Goal: Task Accomplishment & Management: Complete application form

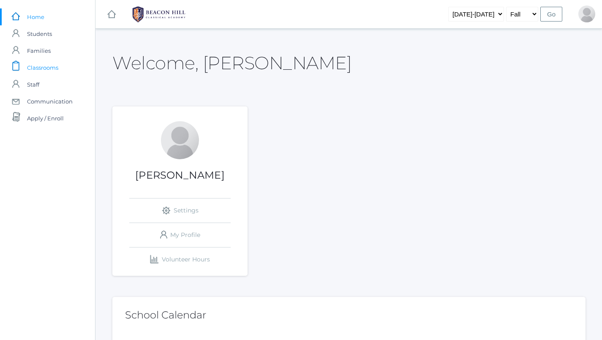
click at [52, 70] on span "Classrooms" at bounding box center [42, 67] width 31 height 17
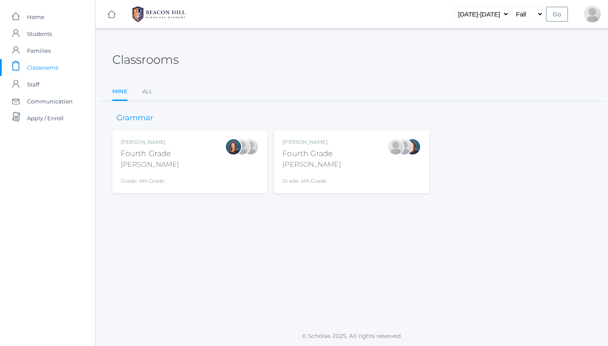
click at [338, 144] on div "Lydia Chaffin Fourth Grade Chaffin Grade: 4th Grade 04LA" at bounding box center [352, 162] width 138 height 46
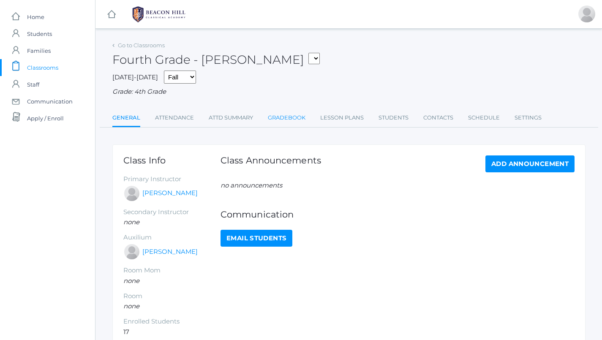
click at [294, 111] on link "Gradebook" at bounding box center [287, 117] width 38 height 17
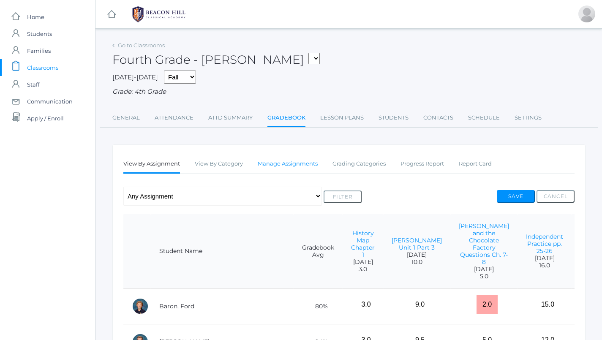
click at [294, 155] on link "Manage Assignments" at bounding box center [288, 163] width 60 height 17
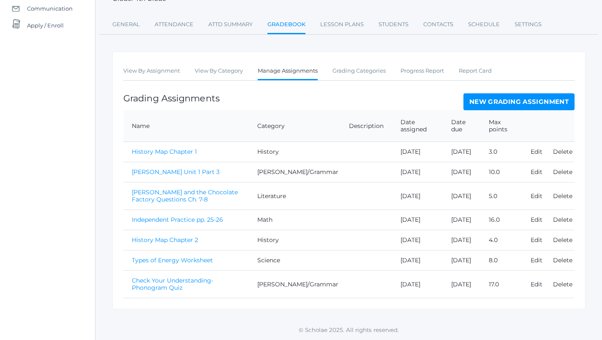
scroll to position [124, 0]
click at [497, 93] on link "New Grading Assignment" at bounding box center [518, 101] width 111 height 17
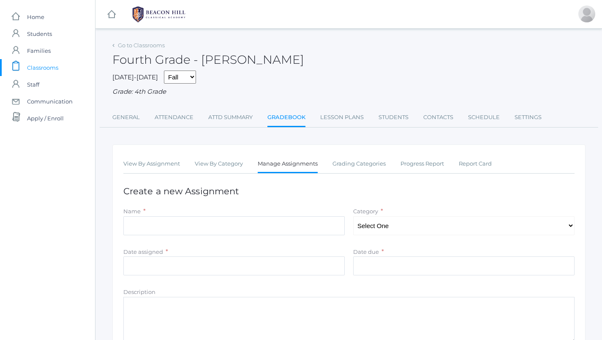
click at [249, 231] on div "Name *" at bounding box center [234, 223] width 230 height 32
click at [247, 221] on input "Name" at bounding box center [233, 225] width 221 height 19
type input "l"
type input "List 1 Spelling Quiz"
select select "1091"
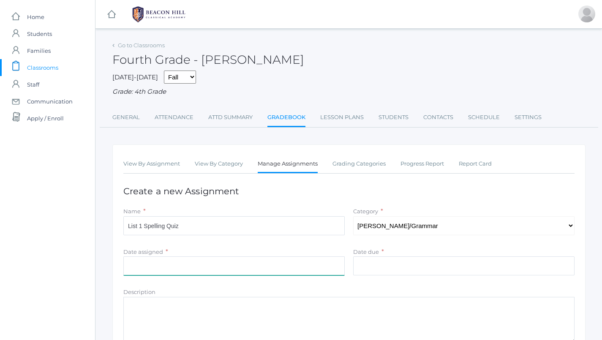
click at [280, 256] on input "Date assigned" at bounding box center [233, 265] width 221 height 19
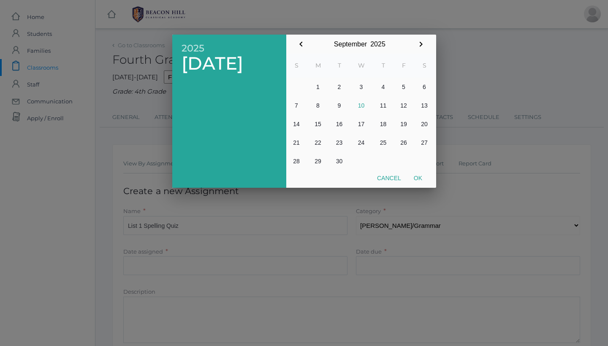
click at [340, 104] on button "9" at bounding box center [339, 105] width 20 height 19
click at [417, 175] on button "Ok" at bounding box center [418, 178] width 21 height 15
type input "[DATE]"
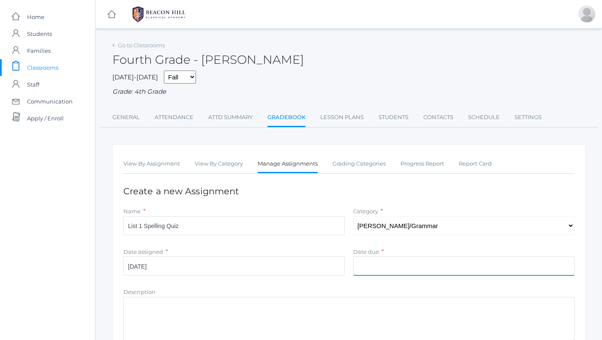
click at [380, 265] on input "Date due" at bounding box center [463, 265] width 221 height 19
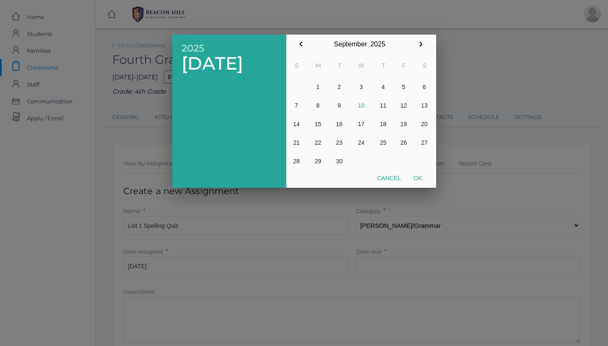
click at [341, 105] on button "9" at bounding box center [339, 105] width 20 height 19
click at [424, 178] on button "Ok" at bounding box center [418, 178] width 21 height 15
type input "2025-09-09"
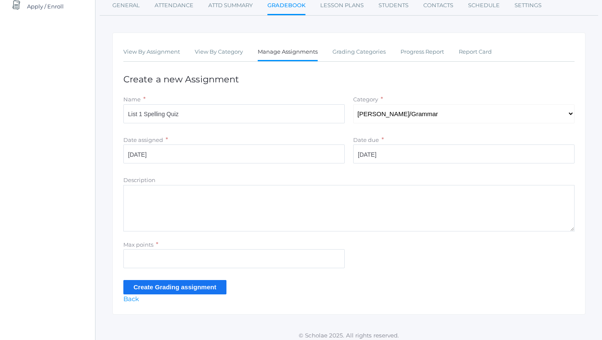
scroll to position [112, 0]
click at [261, 259] on input "Max points" at bounding box center [233, 259] width 221 height 19
type input "15"
drag, startPoint x: 187, startPoint y: 112, endPoint x: 112, endPoint y: 110, distance: 74.8
click at [112, 110] on div "View By Assignment View By Category Manage Assignments Grading Categories Progr…" at bounding box center [348, 174] width 473 height 282
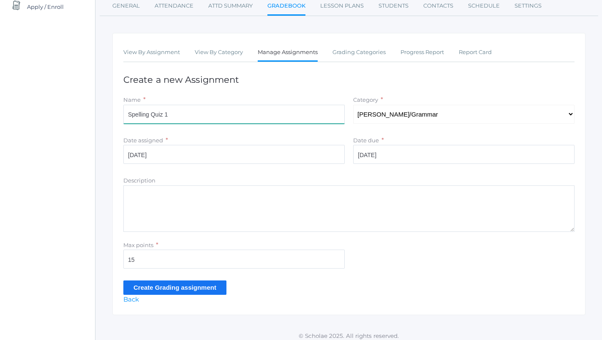
type input "Spelling Quiz 1"
click at [196, 280] on input "Create Grading assignment" at bounding box center [174, 287] width 103 height 14
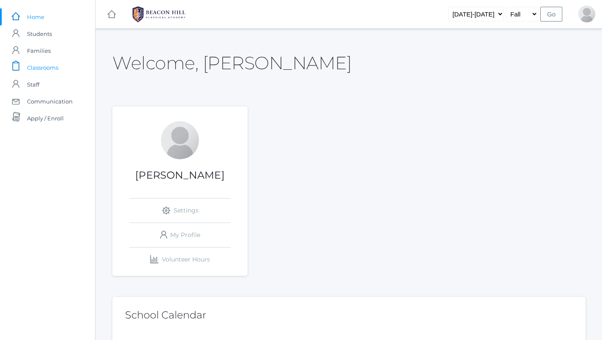
click at [57, 71] on span "Classrooms" at bounding box center [42, 67] width 31 height 17
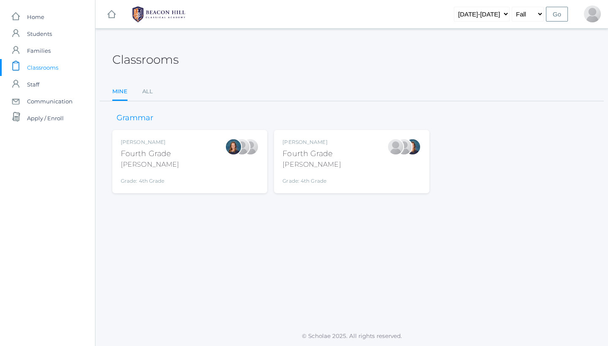
click at [211, 176] on div "Ellie Bradley Fourth Grade Bradley Grade: 4th Grade 04LA" at bounding box center [190, 162] width 138 height 46
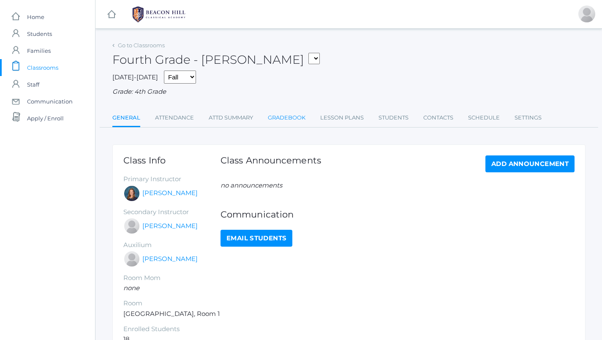
click at [292, 122] on link "Gradebook" at bounding box center [287, 117] width 38 height 17
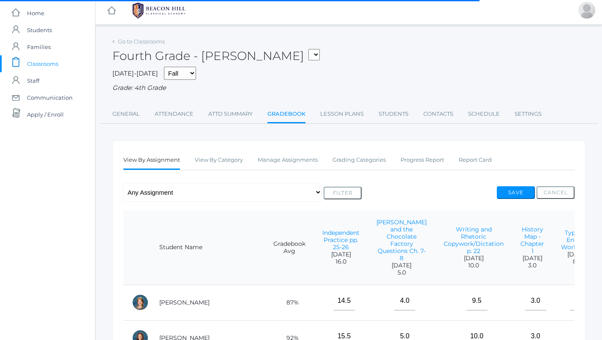
scroll to position [17, 0]
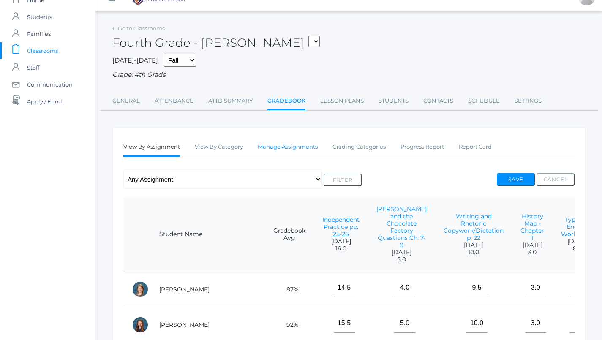
click at [282, 145] on link "Manage Assignments" at bounding box center [288, 147] width 60 height 17
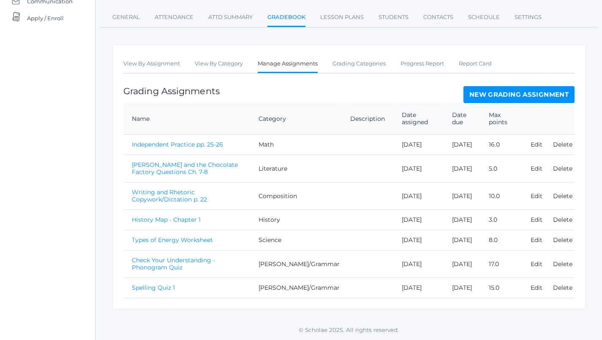
scroll to position [124, 0]
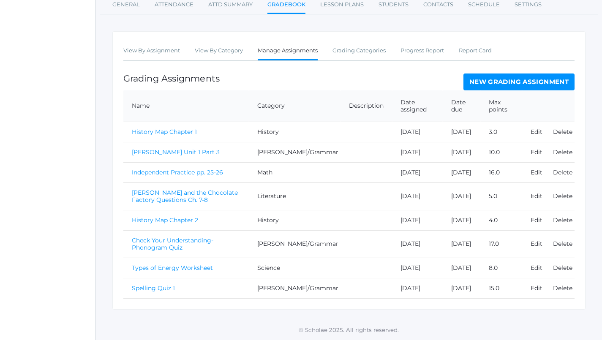
scroll to position [171, 0]
click at [156, 285] on link "Spelling Quiz 1" at bounding box center [153, 288] width 43 height 8
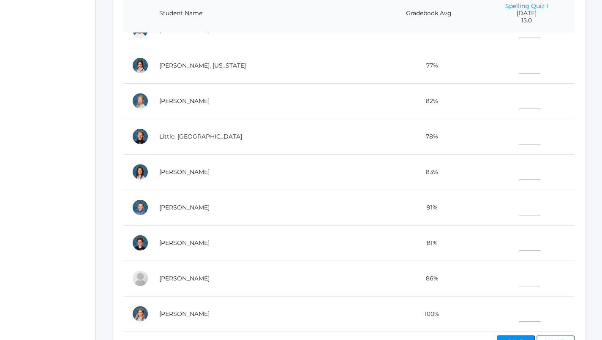
scroll to position [229, 0]
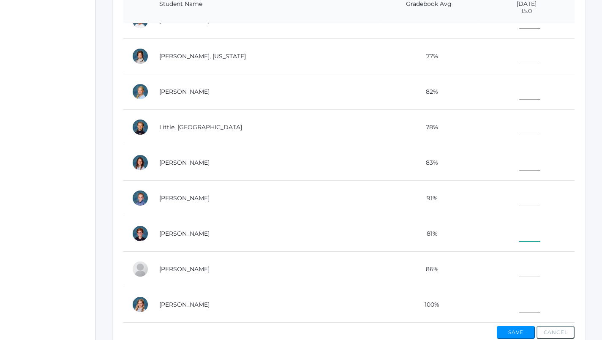
click at [519, 225] on input"] "text" at bounding box center [529, 232] width 21 height 19
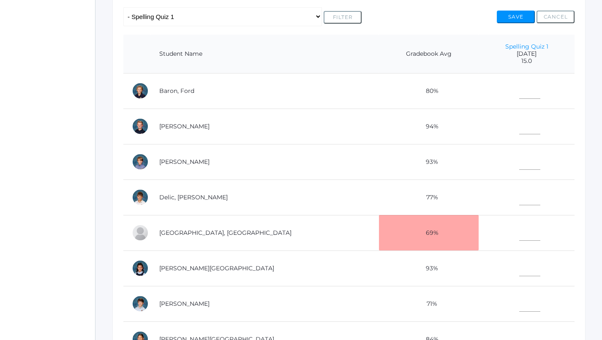
scroll to position [180, 0]
type input"] "9"
click at [519, 125] on input"] "text" at bounding box center [529, 124] width 21 height 19
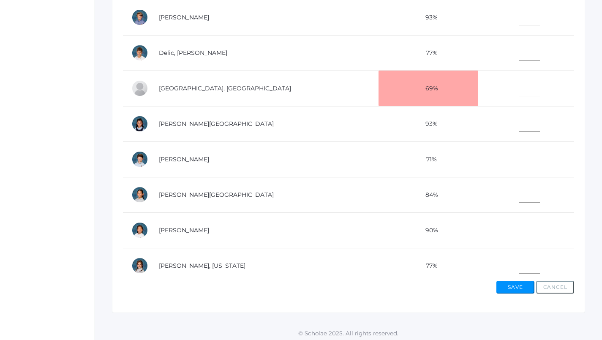
scroll to position [49, 0]
type input"] "13"
click at [519, 159] on input"] "text" at bounding box center [529, 158] width 21 height 19
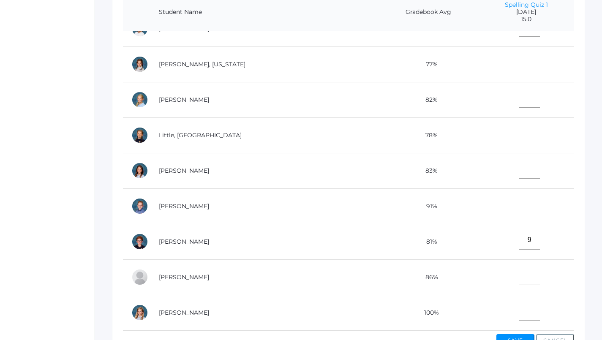
scroll to position [310, 0]
type input"] "12"
click at [519, 201] on input"] "text" at bounding box center [529, 204] width 21 height 19
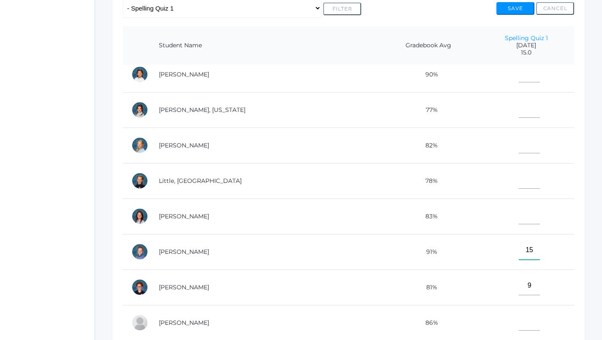
scroll to position [293, 0]
type input"] "15"
click at [519, 135] on input"] "text" at bounding box center [529, 142] width 21 height 19
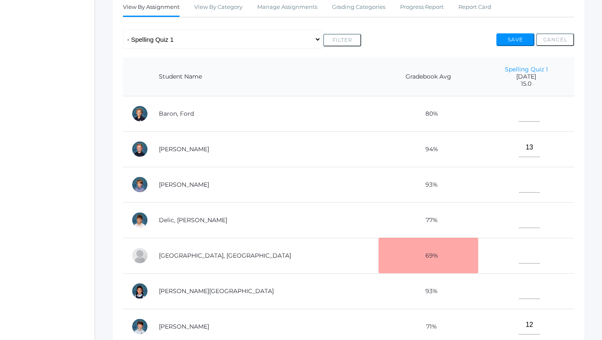
scroll to position [152, 0]
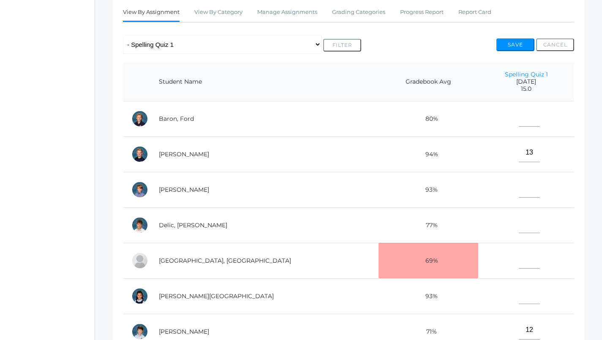
type input"] "14"
click at [519, 121] on input"] "text" at bounding box center [529, 117] width 21 height 19
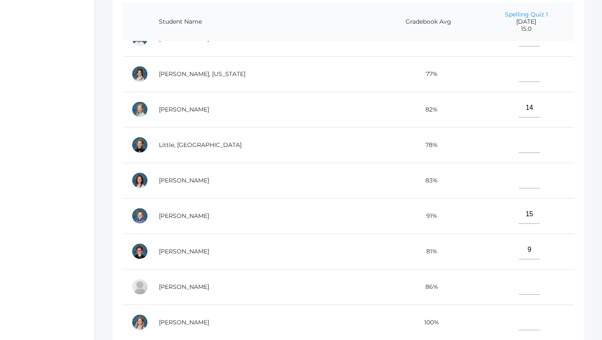
scroll to position [212, 0]
type input"] "15"
click at [509, 180] on td at bounding box center [526, 180] width 96 height 35
click at [519, 170] on input"] "text" at bounding box center [529, 178] width 21 height 19
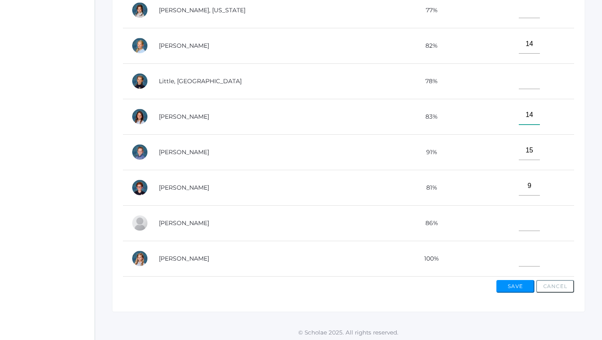
scroll to position [275, 0]
type input"] "14"
click at [519, 248] on input"] "text" at bounding box center [529, 257] width 21 height 19
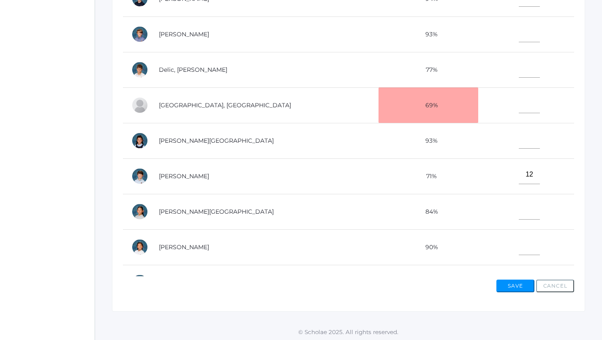
scroll to position [0, 0]
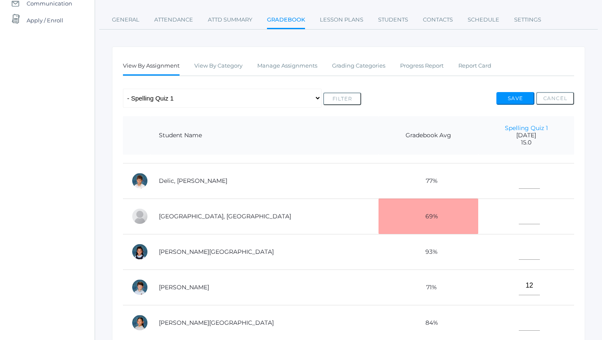
type input"] "13"
click at [519, 213] on input"] "text" at bounding box center [529, 214] width 21 height 19
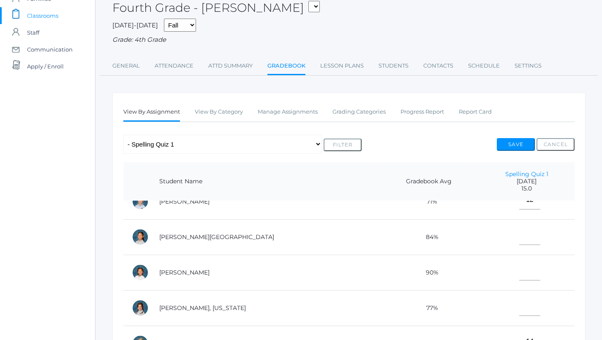
type input"] "14"
click at [519, 235] on input"] "text" at bounding box center [529, 235] width 21 height 19
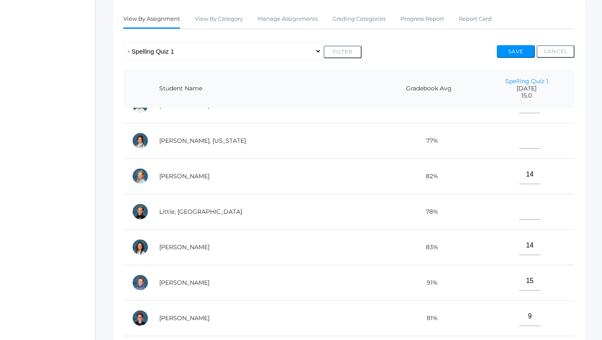
type input"] "15"
click at [519, 201] on input"] "text" at bounding box center [529, 210] width 21 height 19
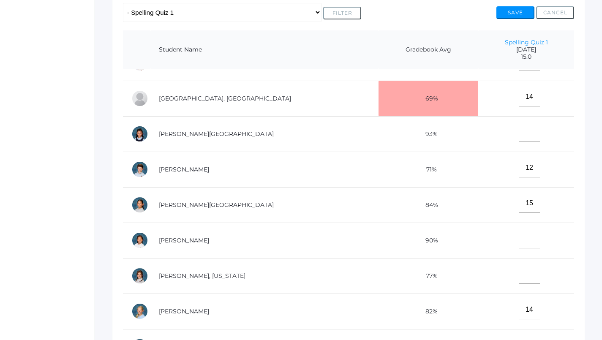
type input"] "15"
click at [519, 131] on input"] "text" at bounding box center [529, 132] width 21 height 19
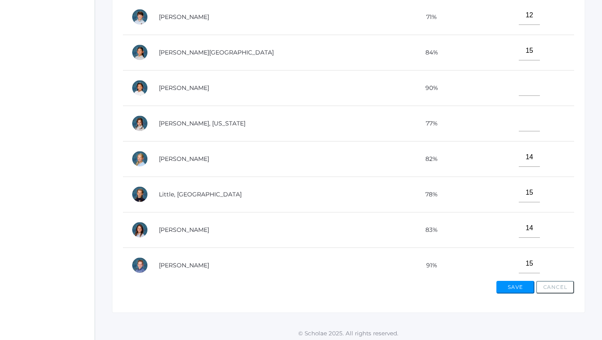
scroll to position [181, 0]
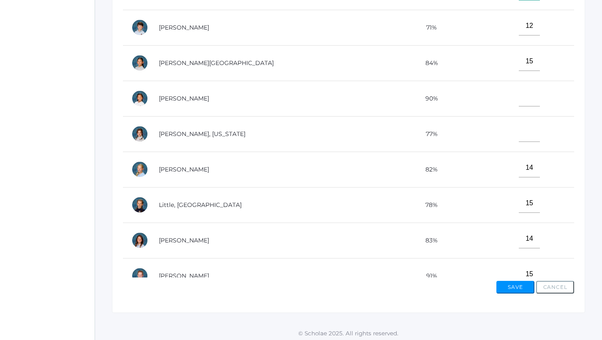
type input"] "14"
click at [519, 96] on input"] "text" at bounding box center [529, 96] width 21 height 19
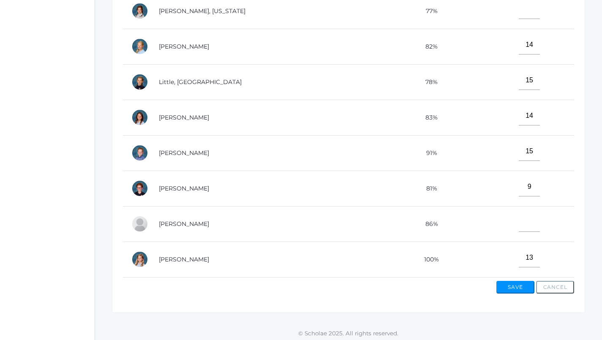
scroll to position [310, 0]
type input"] "15"
click at [519, 215] on input"] "text" at bounding box center [529, 222] width 21 height 19
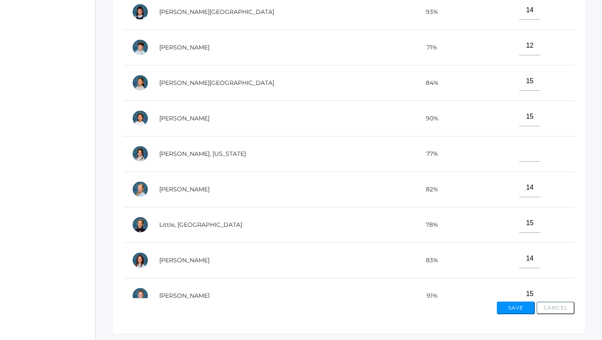
scroll to position [179, 0]
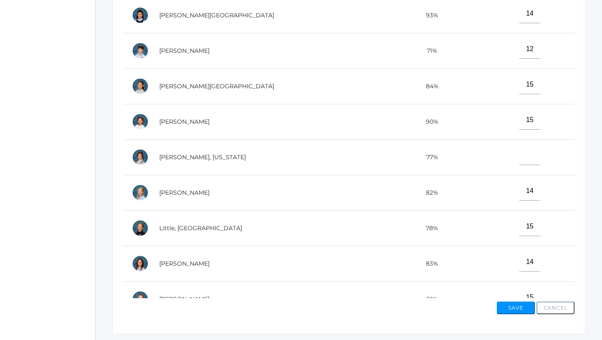
type input"] "14"
click at [519, 154] on input"] "text" at bounding box center [529, 155] width 21 height 19
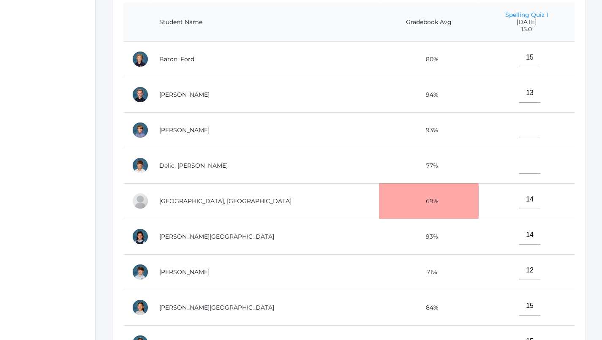
scroll to position [212, 0]
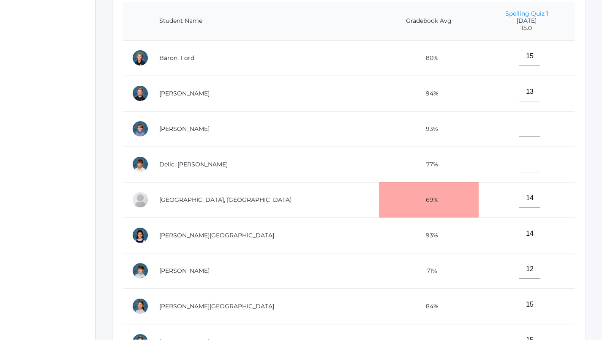
type input"] "15"
click at [519, 125] on input"] "text" at bounding box center [529, 127] width 21 height 19
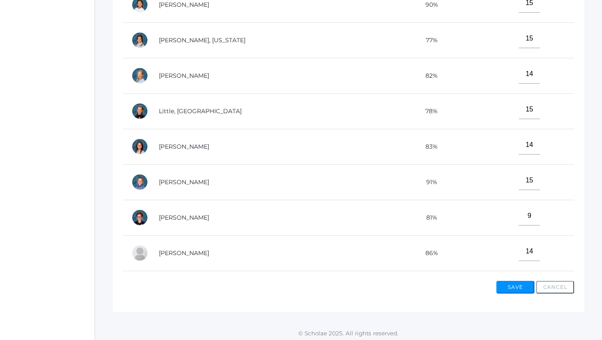
scroll to position [281, 0]
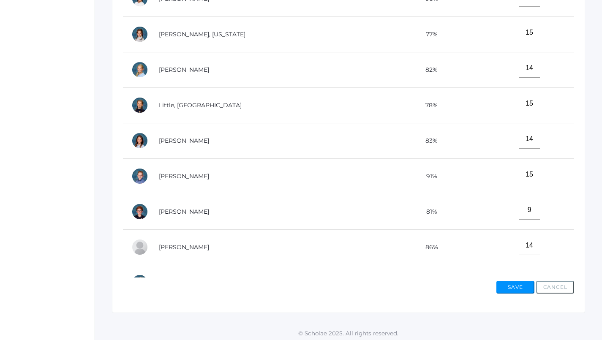
type input"] "14"
click at [519, 136] on input"] "14" at bounding box center [529, 139] width 21 height 19
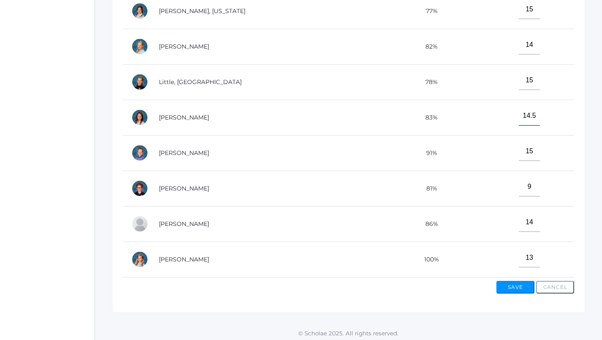
scroll to position [310, 0]
type input"] "14.5"
click at [510, 281] on button "Save" at bounding box center [515, 287] width 38 height 13
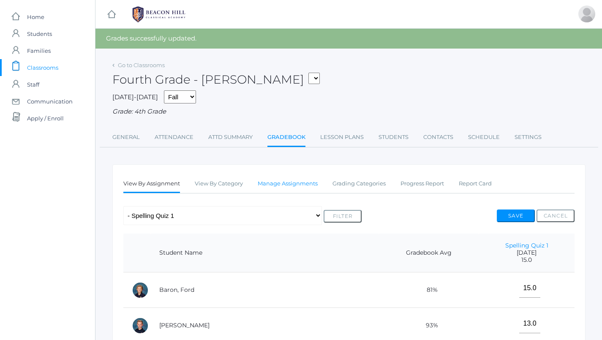
click at [297, 180] on link "Manage Assignments" at bounding box center [288, 183] width 60 height 17
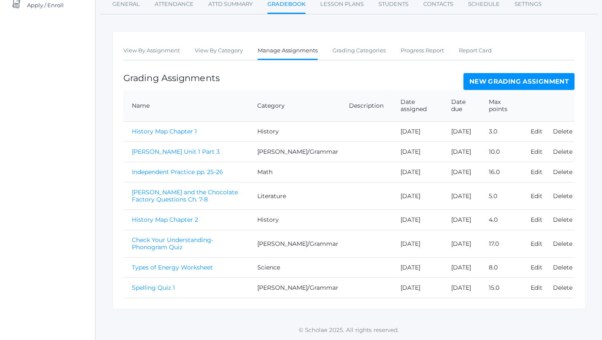
scroll to position [152, 0]
click at [159, 148] on link "[PERSON_NAME] Unit 1 Part 3" at bounding box center [176, 152] width 88 height 8
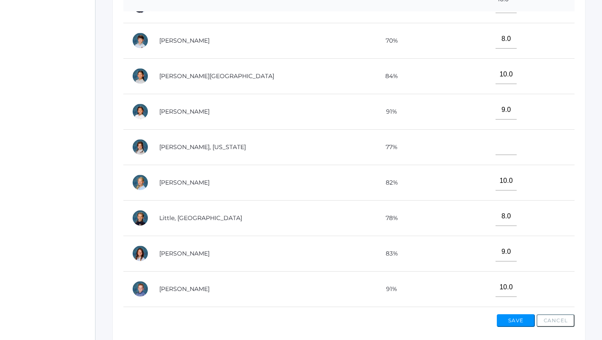
scroll to position [196, 0]
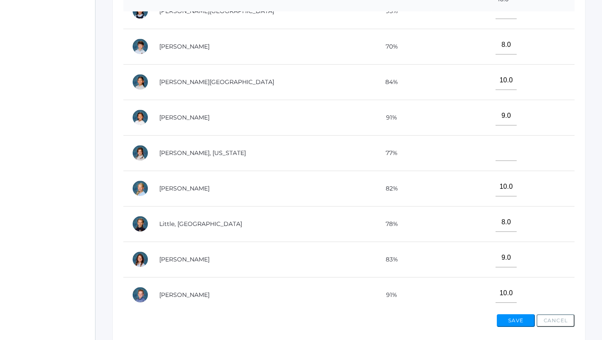
click at [513, 316] on button "Save" at bounding box center [516, 320] width 38 height 13
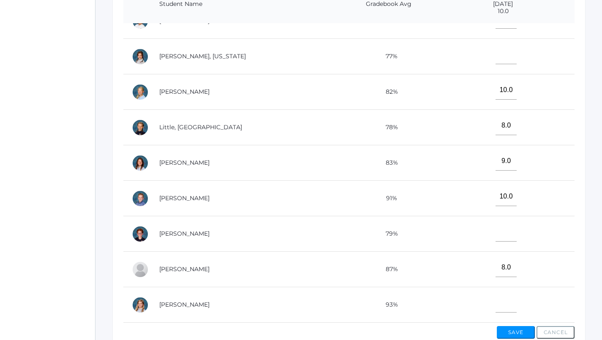
scroll to position [310, 0]
click at [512, 116] on input"] "8.0" at bounding box center [506, 125] width 21 height 19
type input"] "8"
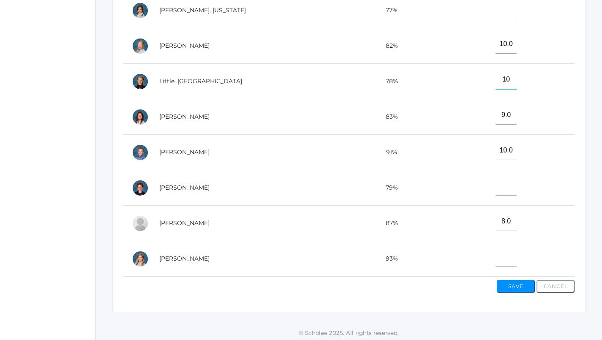
scroll to position [294, 0]
type input"] "10"
click at [508, 283] on button "Save" at bounding box center [516, 287] width 38 height 13
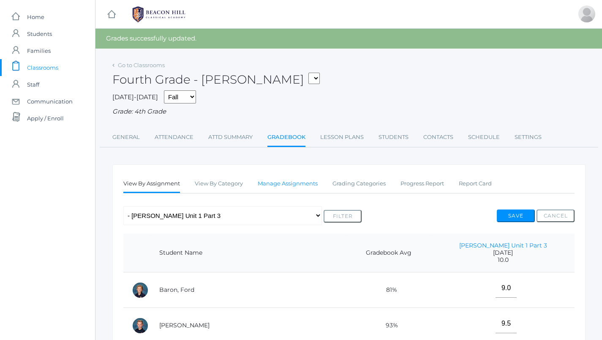
click at [316, 178] on link "Manage Assignments" at bounding box center [288, 183] width 60 height 17
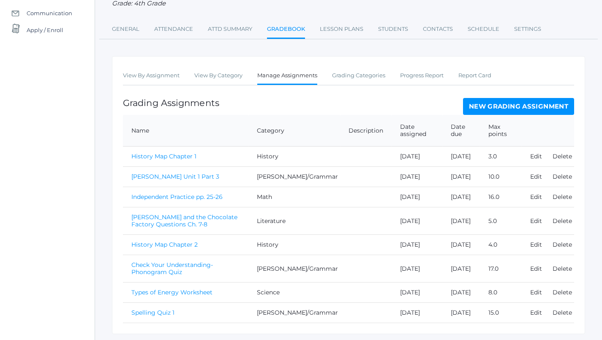
scroll to position [109, 0]
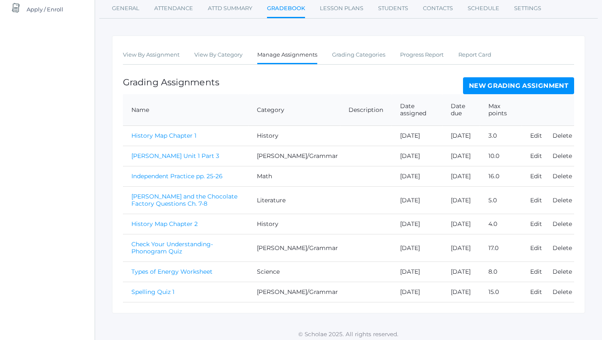
click at [489, 84] on link "New Grading Assignment" at bounding box center [518, 85] width 111 height 17
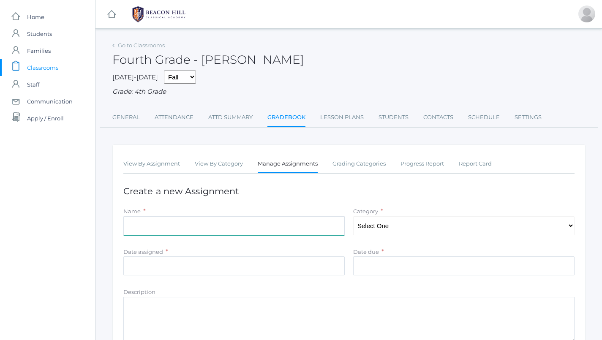
click at [244, 220] on input "Name" at bounding box center [233, 225] width 221 height 19
type input "Latin Quiz 1 (Chapters 1-2)"
click at [351, 155] on link "Grading Categories" at bounding box center [358, 163] width 53 height 17
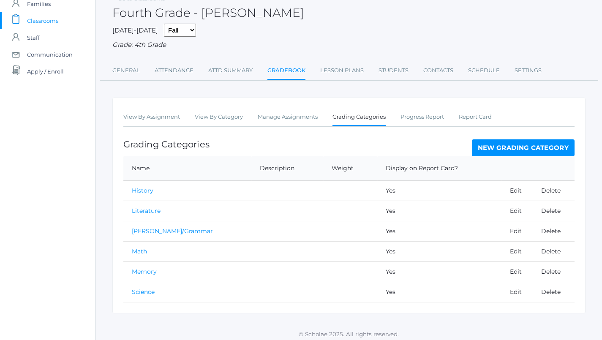
scroll to position [46, 0]
click at [495, 142] on link "New Grading Category" at bounding box center [523, 148] width 103 height 17
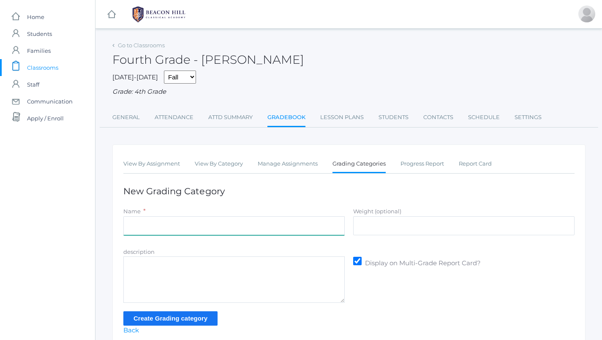
click at [182, 222] on input "Name" at bounding box center [233, 225] width 221 height 19
type input "Latin"
click at [171, 316] on input "Create Grading category" at bounding box center [170, 318] width 94 height 14
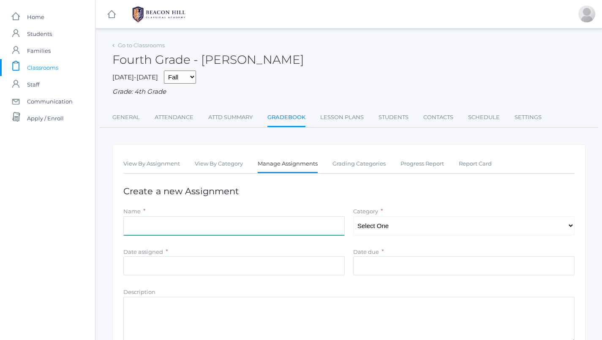
drag, startPoint x: 0, startPoint y: 0, endPoint x: 205, endPoint y: 217, distance: 298.5
click at [205, 217] on input "Name" at bounding box center [233, 225] width 221 height 19
type input "Latin Quiz 1 (Chapters 1-2)"
select select "1175"
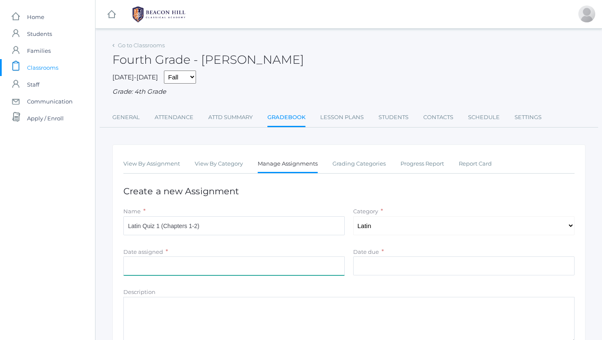
click at [290, 266] on input "Date assigned" at bounding box center [233, 265] width 221 height 19
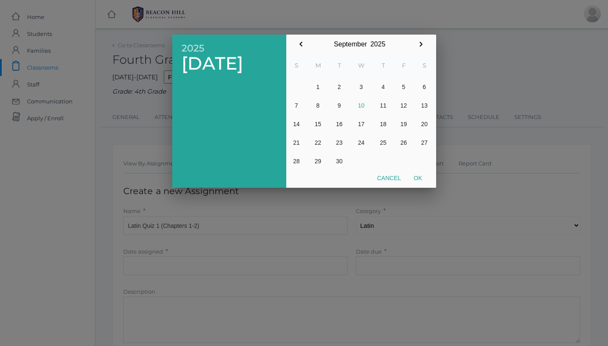
click at [362, 106] on button "10" at bounding box center [362, 105] width 24 height 19
click at [420, 174] on button "Ok" at bounding box center [418, 178] width 21 height 15
type input "[DATE]"
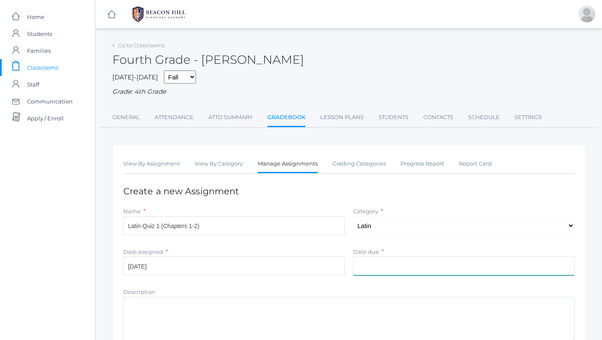
click at [387, 265] on input "Date due" at bounding box center [463, 265] width 221 height 19
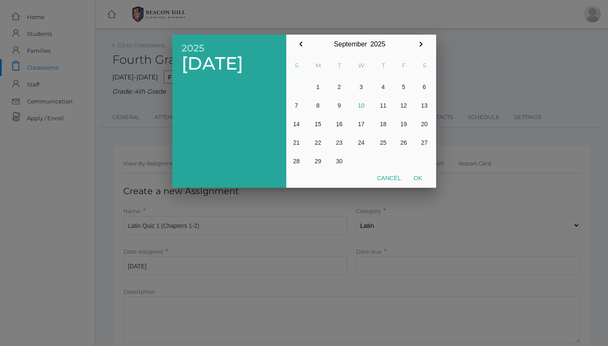
click at [362, 103] on button "10" at bounding box center [362, 105] width 24 height 19
click at [417, 179] on button "Ok" at bounding box center [418, 178] width 21 height 15
type input "[DATE]"
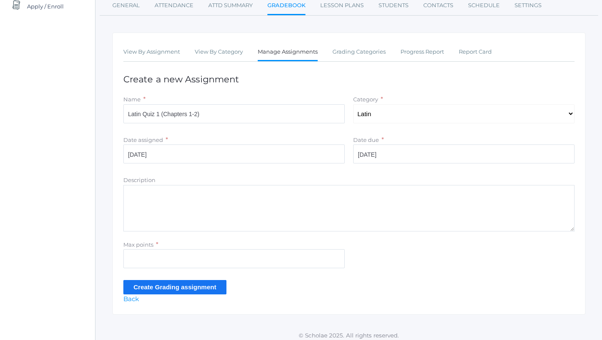
scroll to position [112, 0]
click at [272, 264] on div "Max points *" at bounding box center [234, 256] width 230 height 32
click at [270, 254] on input "Max points" at bounding box center [233, 259] width 221 height 19
type input "16"
click at [180, 284] on input "Create Grading assignment" at bounding box center [174, 287] width 103 height 14
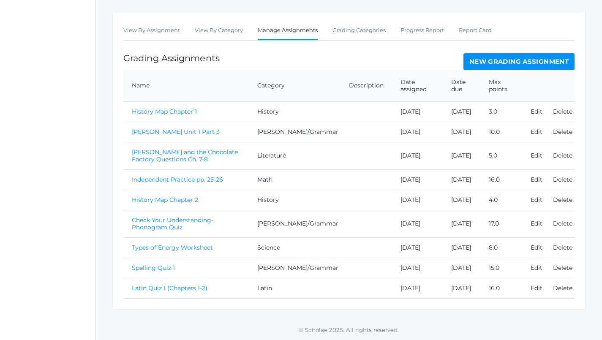
scroll to position [199, 0]
click at [180, 284] on link "Latin Quiz 1 (Chapters 1-2)" at bounding box center [170, 288] width 76 height 8
